Goal: Navigation & Orientation: Find specific page/section

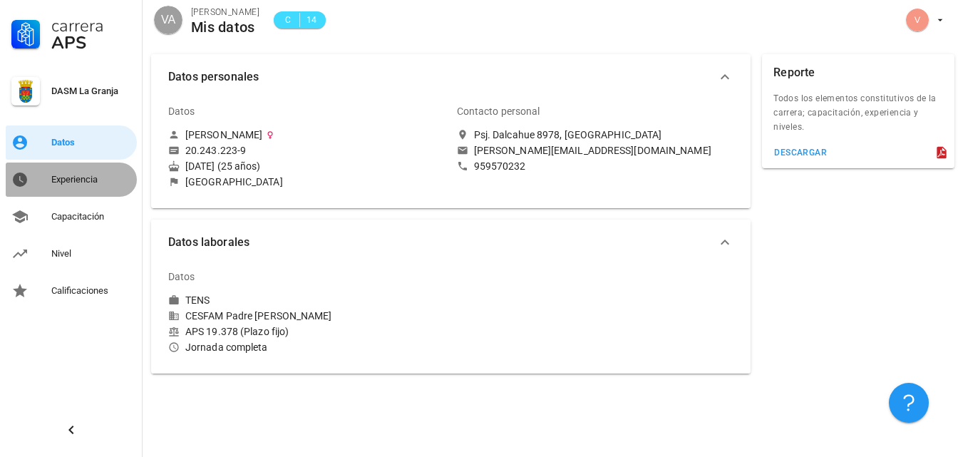
click at [81, 180] on div "Experiencia" at bounding box center [91, 179] width 80 height 11
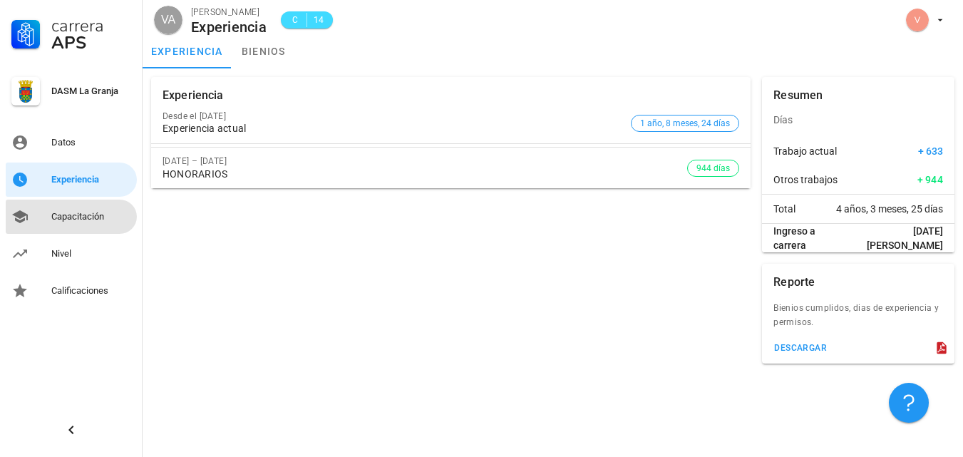
click at [68, 225] on div "Capacitación" at bounding box center [91, 216] width 80 height 23
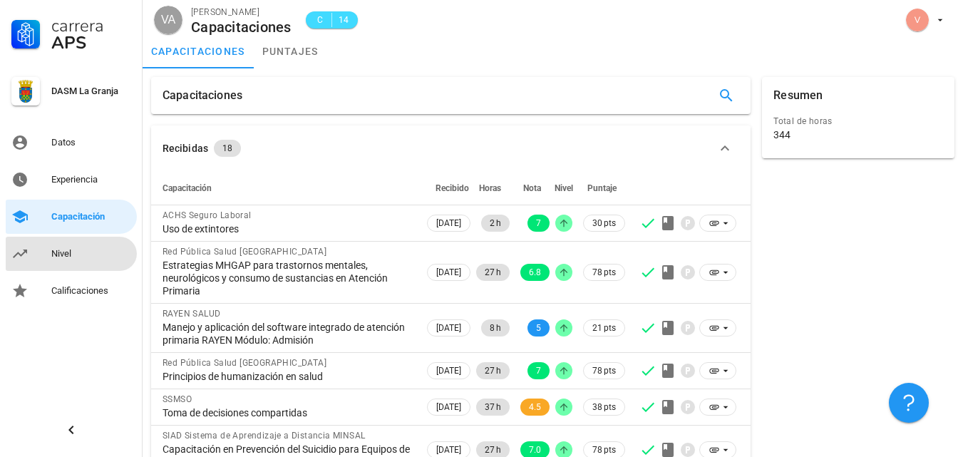
click at [68, 255] on div "Nivel" at bounding box center [91, 253] width 80 height 11
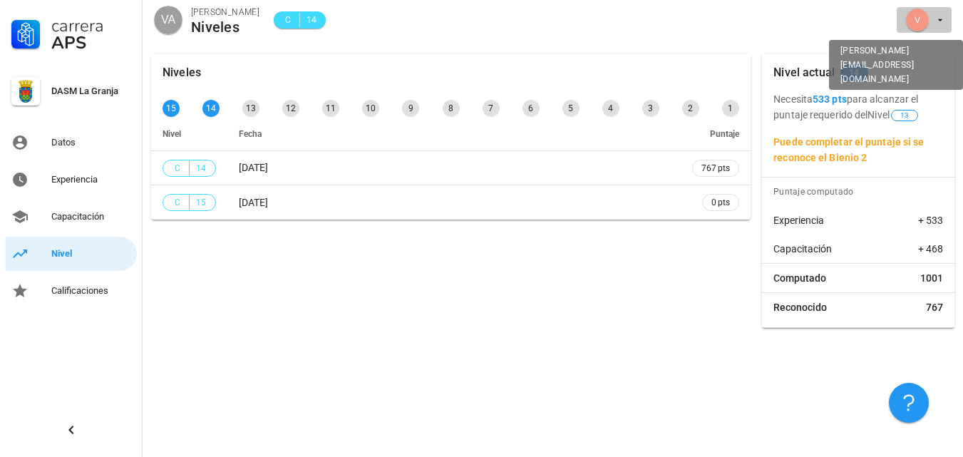
click at [937, 16] on icon "button" at bounding box center [940, 19] width 11 height 11
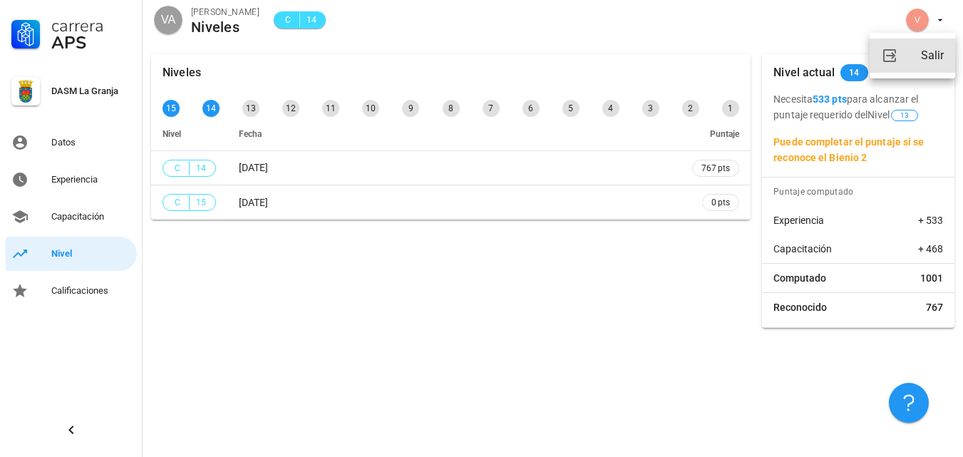
click at [927, 59] on div "Salir" at bounding box center [932, 55] width 23 height 29
